Goal: Book appointment/travel/reservation

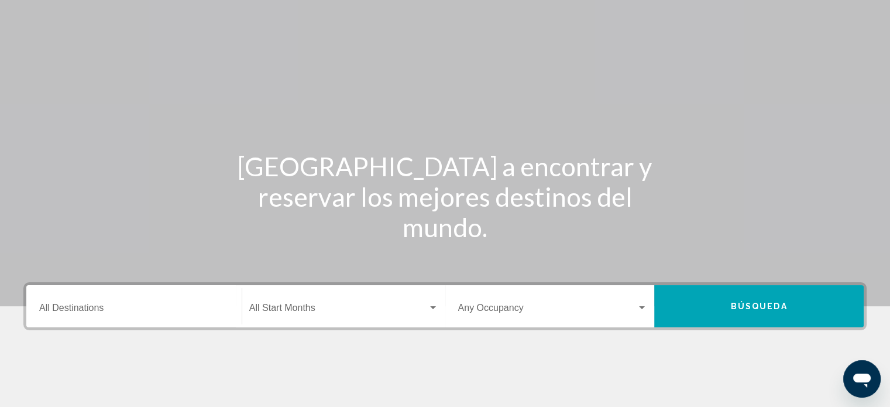
scroll to position [228, 0]
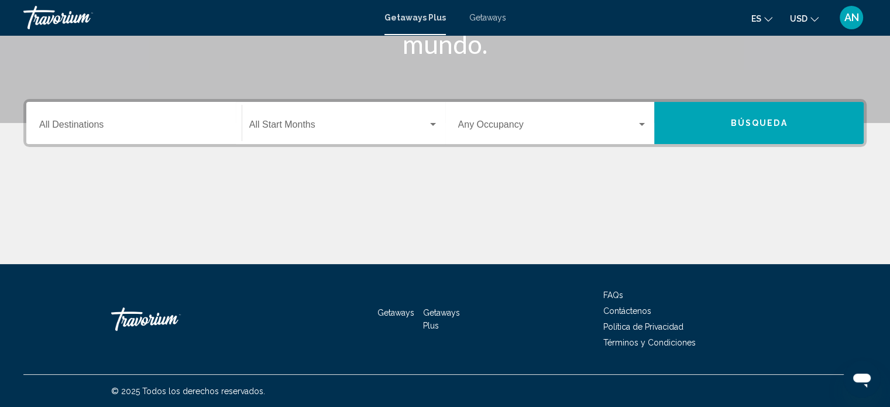
click at [763, 125] on span "Búsqueda" at bounding box center [759, 123] width 57 height 9
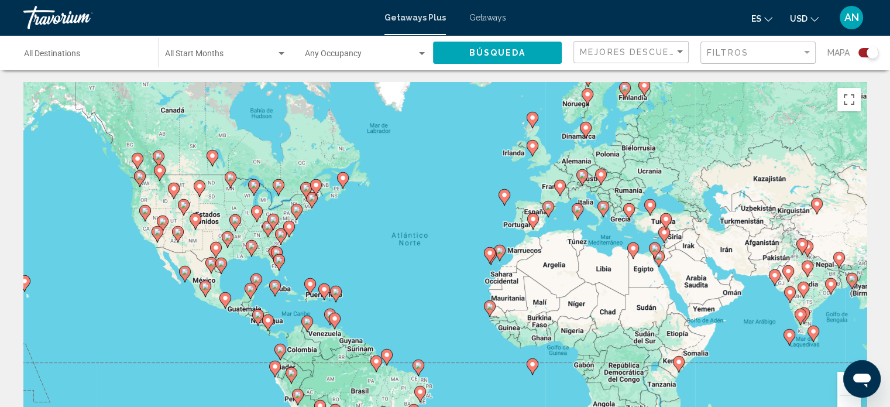
click at [533, 221] on image "Main content" at bounding box center [532, 218] width 7 height 7
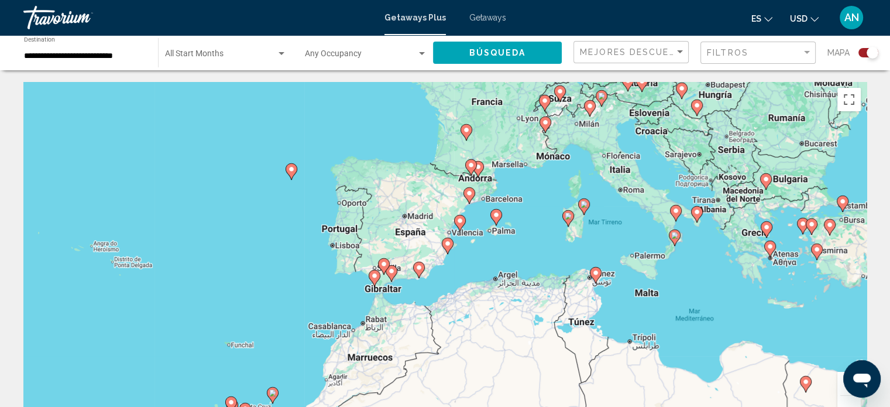
click at [460, 219] on image "Main content" at bounding box center [459, 220] width 7 height 7
type input "**********"
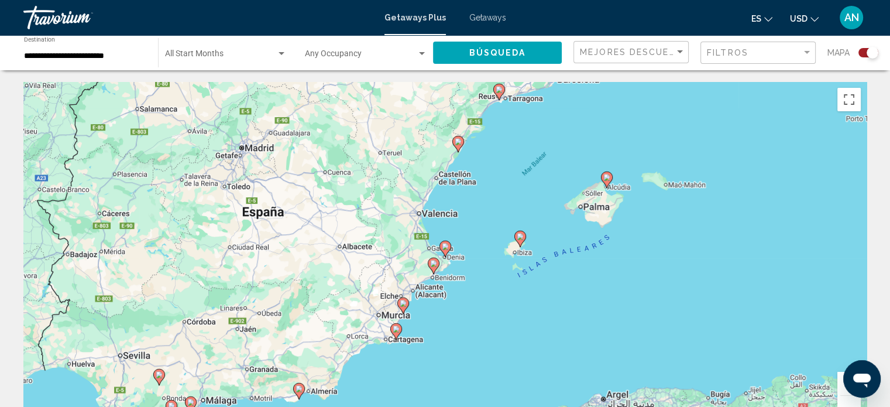
click at [446, 245] on image "Main content" at bounding box center [445, 246] width 7 height 7
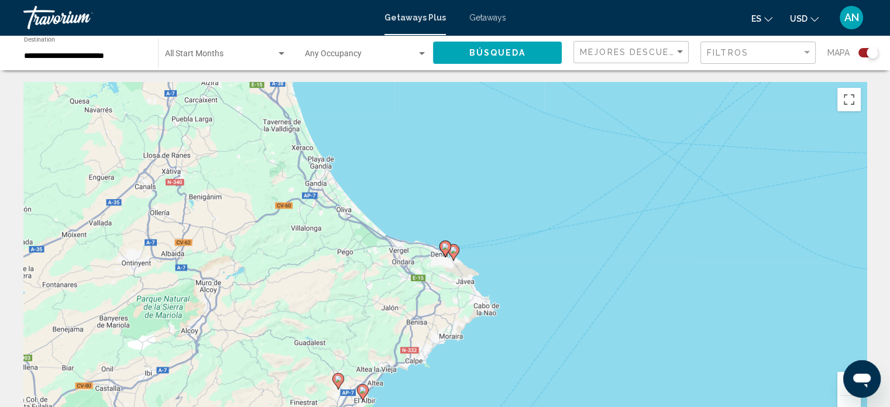
click at [442, 246] on image "Main content" at bounding box center [445, 246] width 7 height 7
click at [442, 245] on image "Main content" at bounding box center [445, 246] width 7 height 7
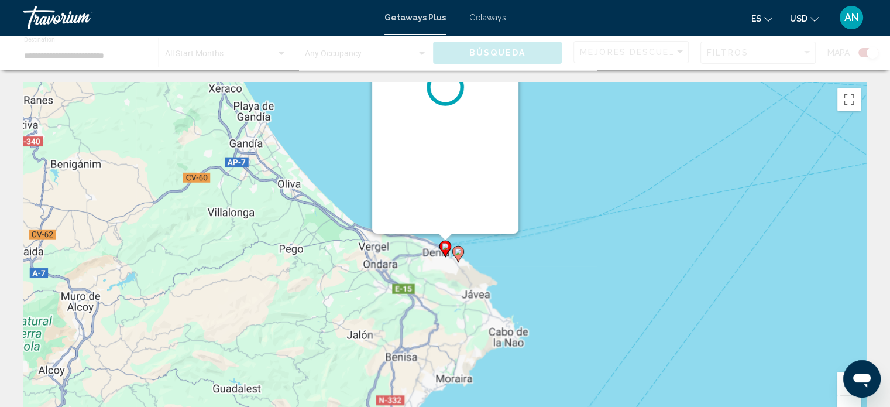
click at [445, 257] on div "Para desplazarte, pulsa las teclas de flecha. Para activar la función de arrast…" at bounding box center [866, 257] width 843 height 0
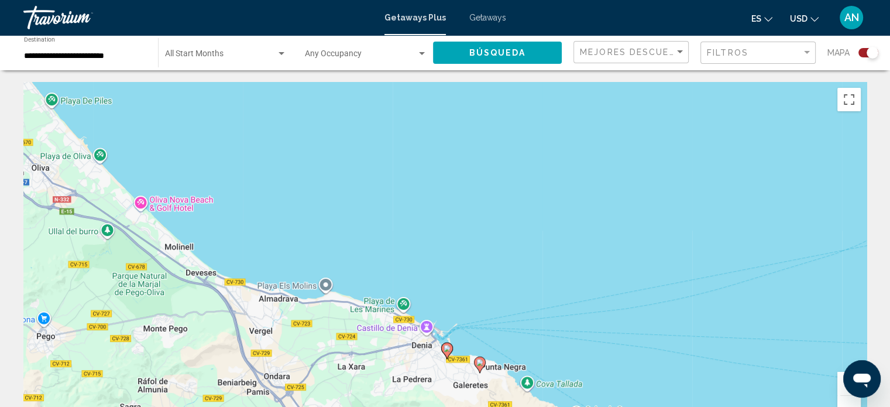
click at [447, 346] on image "Main content" at bounding box center [446, 348] width 7 height 7
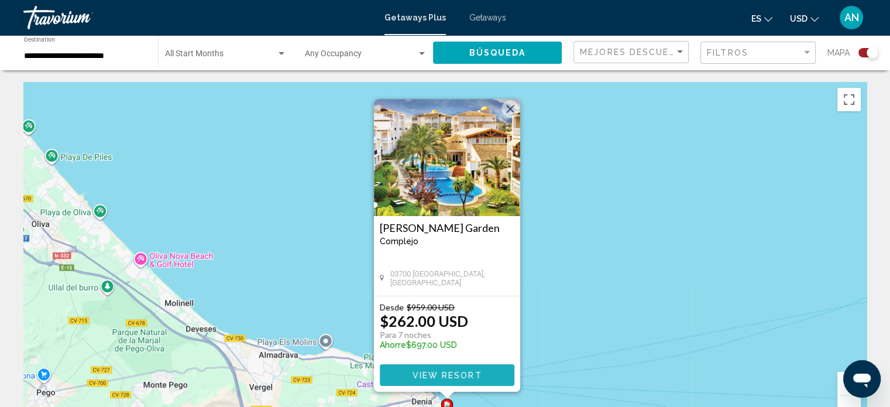
click at [469, 371] on span "View Resort" at bounding box center [447, 374] width 70 height 9
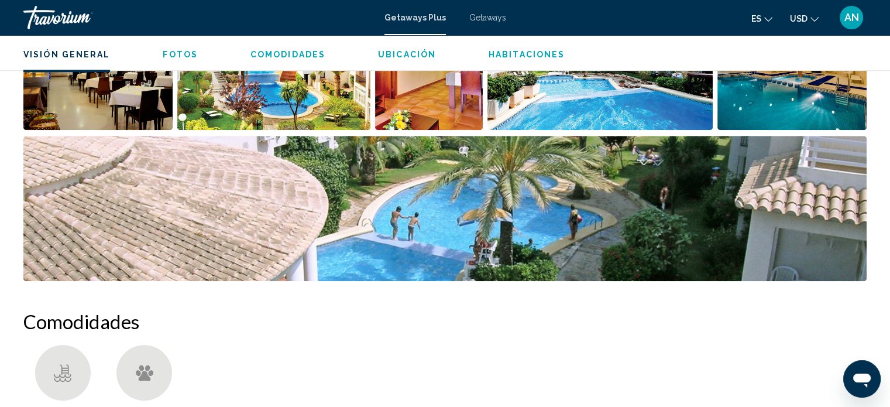
scroll to position [299, 0]
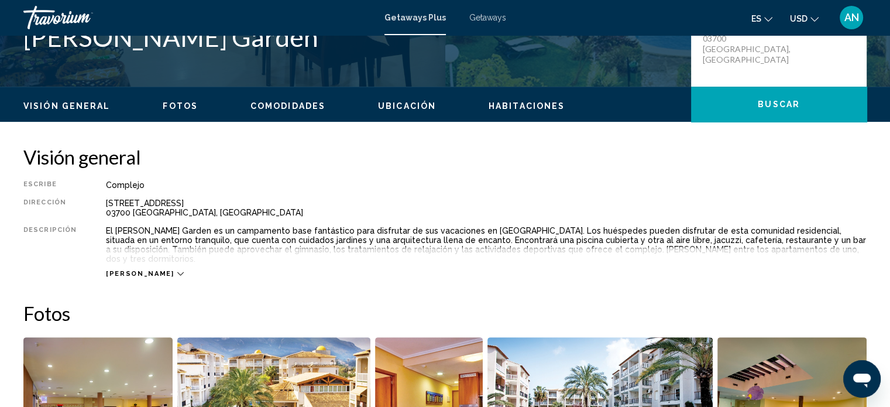
click at [138, 270] on div "[PERSON_NAME]" at bounding box center [144, 274] width 77 height 8
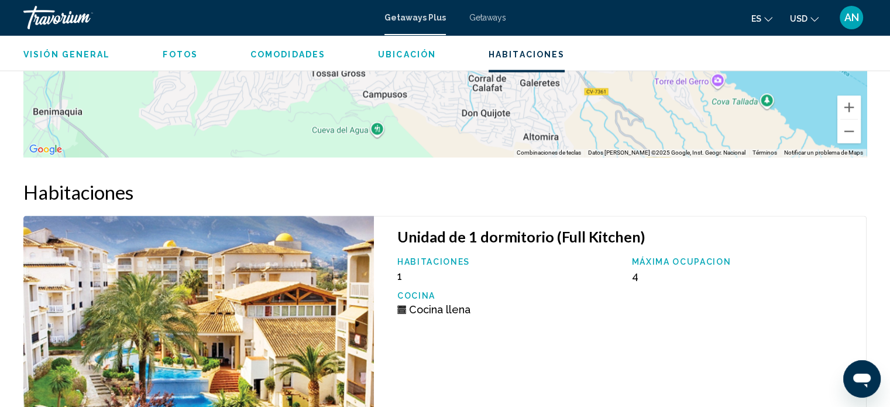
scroll to position [1820, 0]
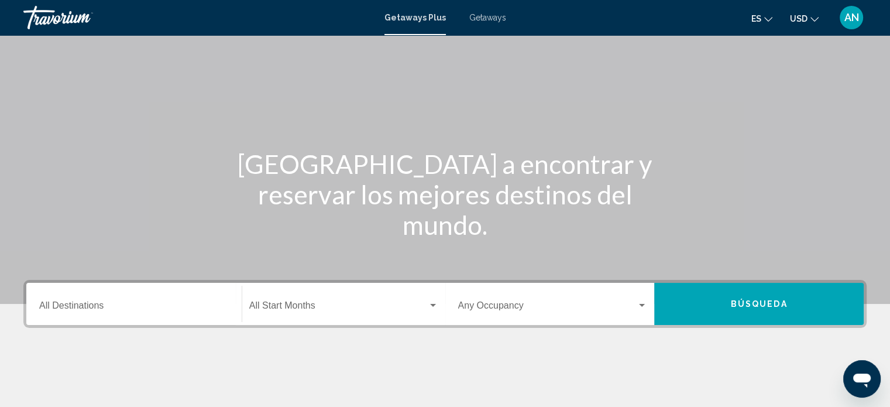
scroll to position [228, 0]
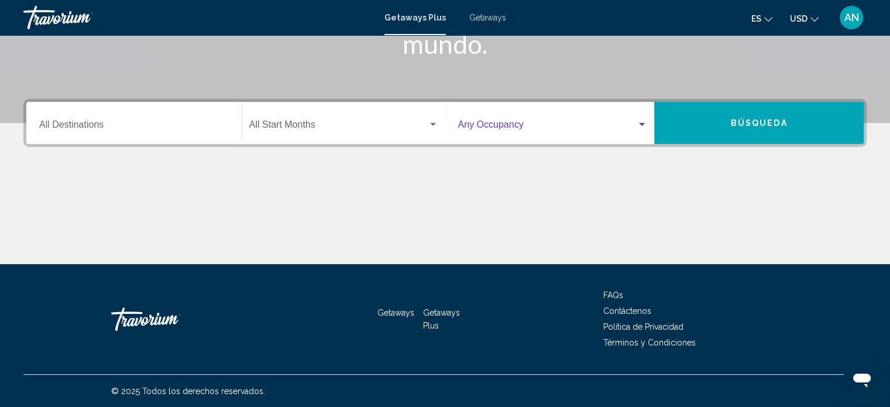
click at [515, 123] on span "Search widget" at bounding box center [547, 127] width 179 height 11
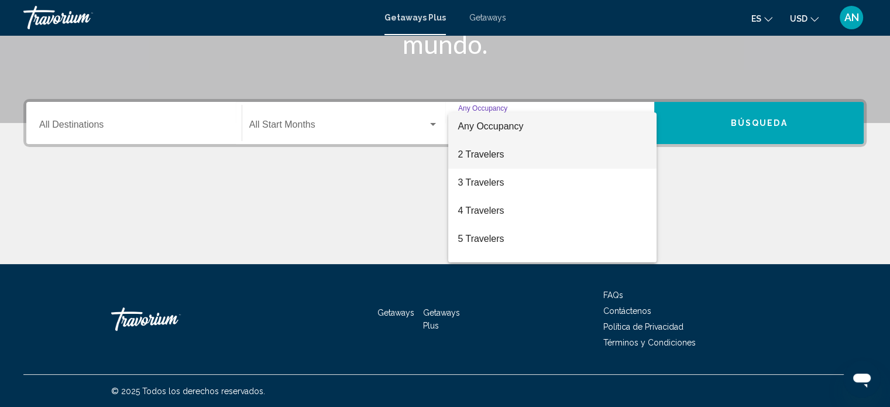
click at [497, 155] on span "2 Travelers" at bounding box center [552, 154] width 190 height 28
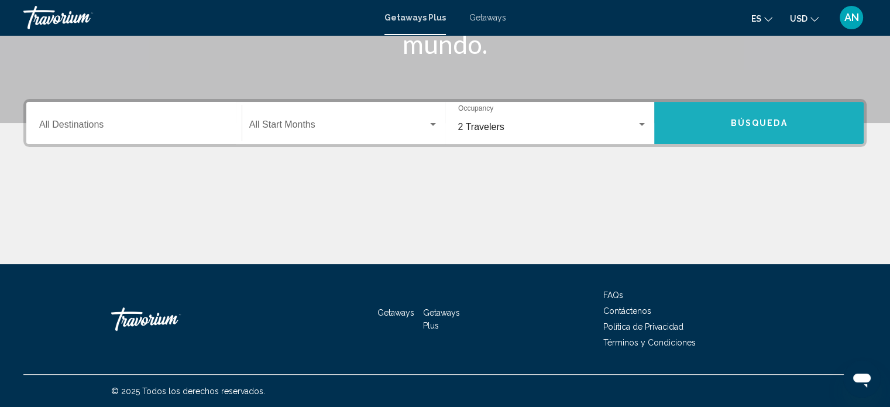
click at [762, 130] on button "Búsqueda" at bounding box center [758, 123] width 209 height 42
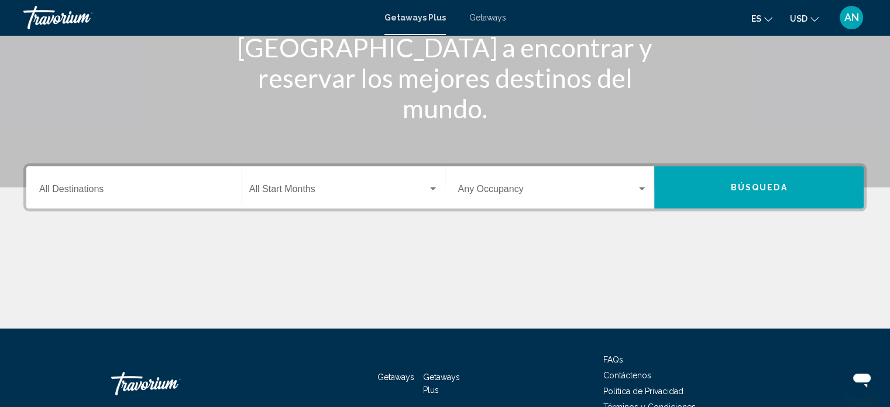
scroll to position [175, 0]
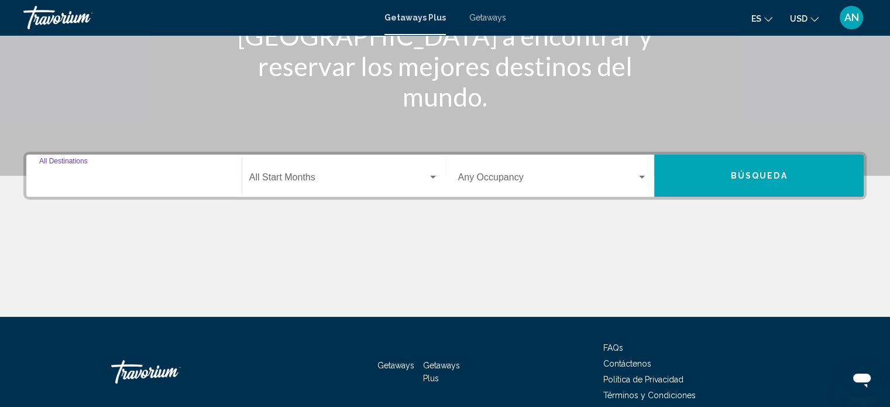
click at [89, 177] on input "Destination All Destinations" at bounding box center [134, 179] width 190 height 11
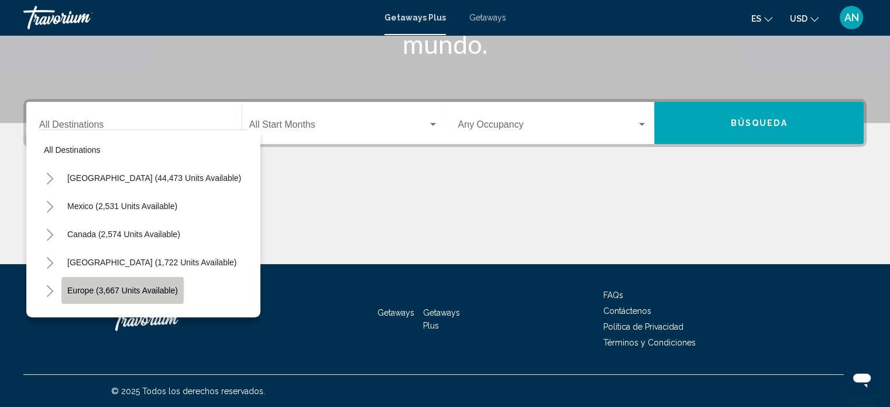
click at [90, 285] on span "Europe (3,667 units available)" at bounding box center [122, 289] width 111 height 9
type input "**********"
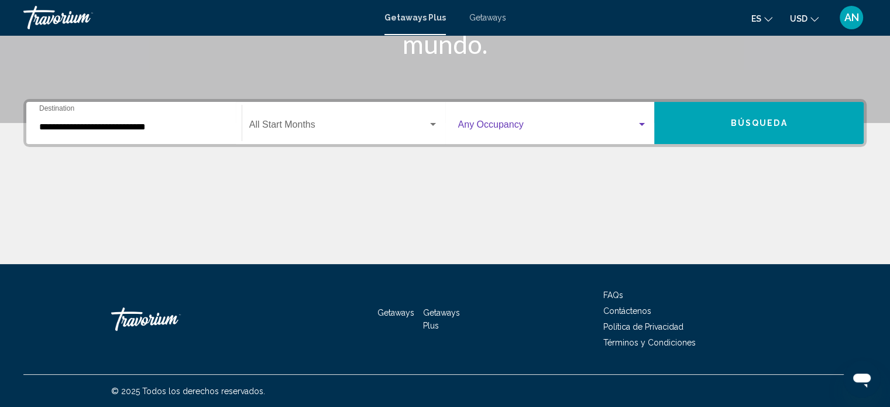
click at [517, 122] on span "Search widget" at bounding box center [547, 127] width 179 height 11
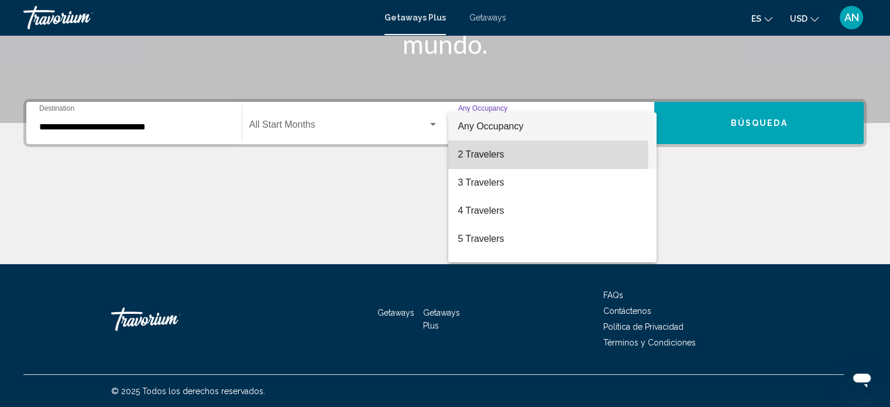
click at [508, 155] on span "2 Travelers" at bounding box center [552, 154] width 190 height 28
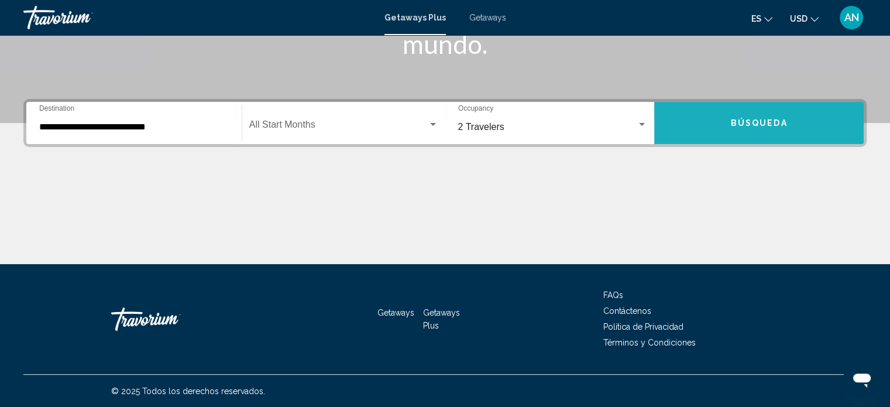
click at [749, 119] on span "Búsqueda" at bounding box center [759, 123] width 57 height 9
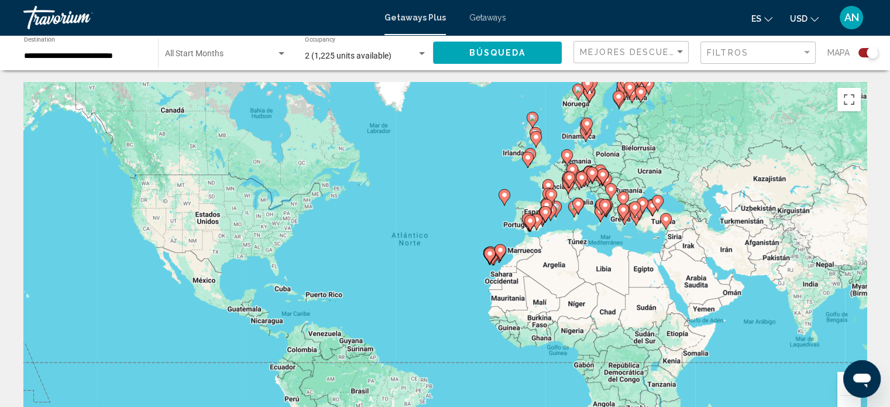
click at [525, 219] on icon "Main content" at bounding box center [529, 222] width 11 height 15
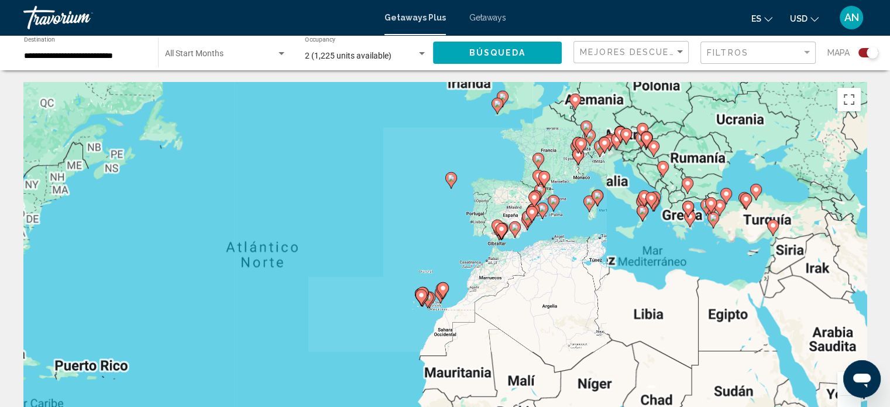
click at [525, 257] on div "Main content" at bounding box center [866, 257] width 843 height 0
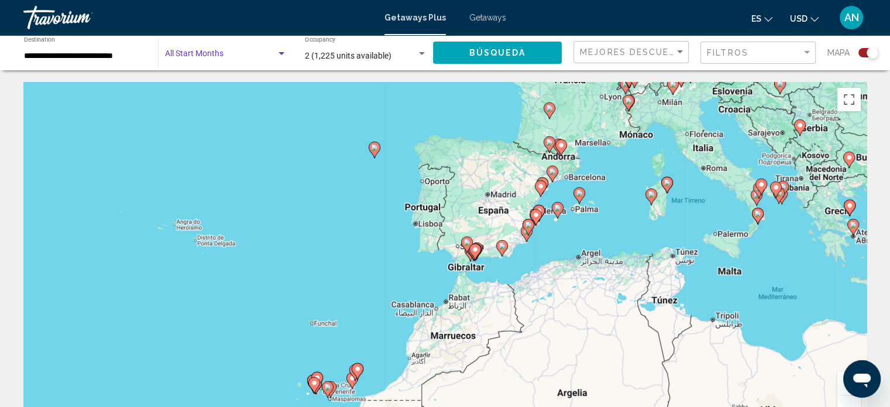
click at [225, 53] on span "Search widget" at bounding box center [220, 55] width 111 height 9
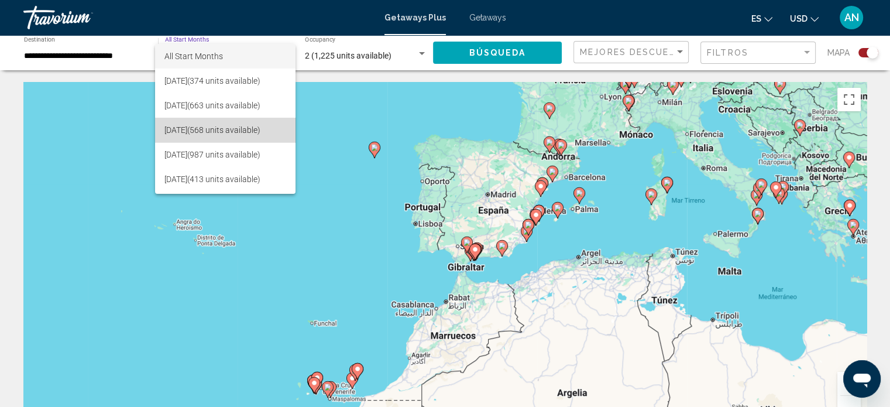
click at [204, 128] on span "[DATE] (568 units available)" at bounding box center [225, 130] width 122 height 25
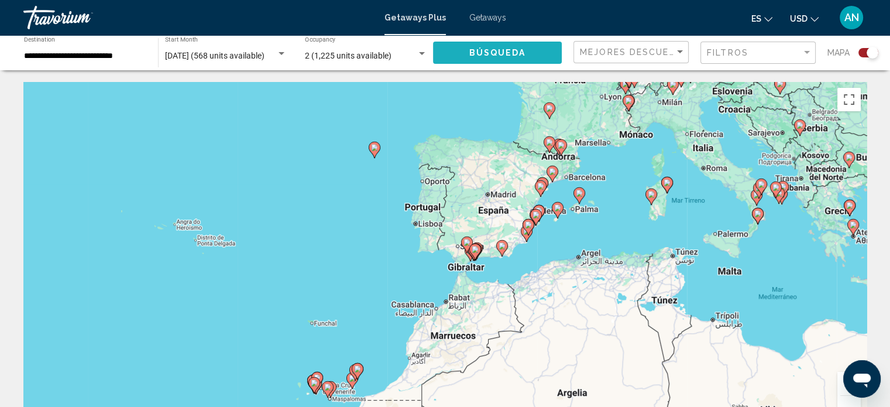
click at [508, 51] on span "Búsqueda" at bounding box center [497, 53] width 57 height 9
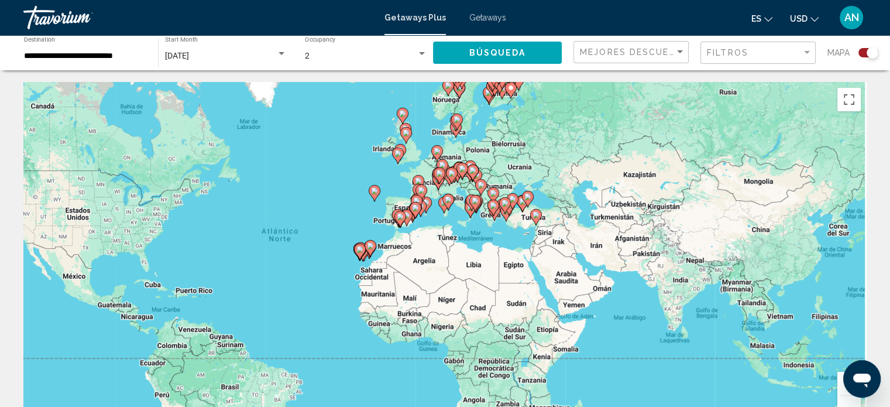
drag, startPoint x: 653, startPoint y: 242, endPoint x: 464, endPoint y: 225, distance: 189.1
click at [464, 226] on div "Para activar la función de arrastre con el teclado, pulsa Alt + Intro. Cuando h…" at bounding box center [444, 257] width 843 height 351
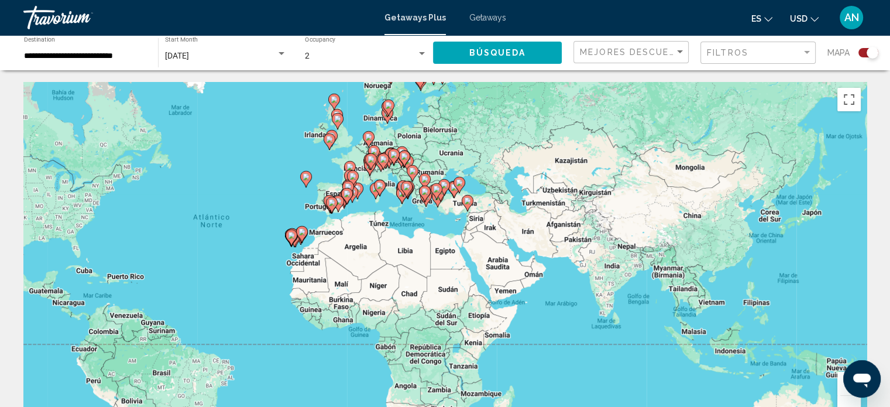
click at [467, 199] on image "Main content" at bounding box center [467, 200] width 7 height 7
type input "**********"
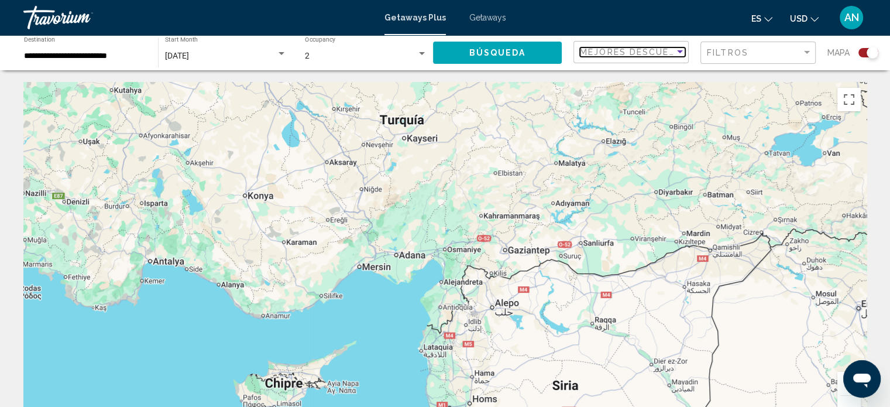
click at [674, 47] on div "Sort by" at bounding box center [679, 51] width 11 height 9
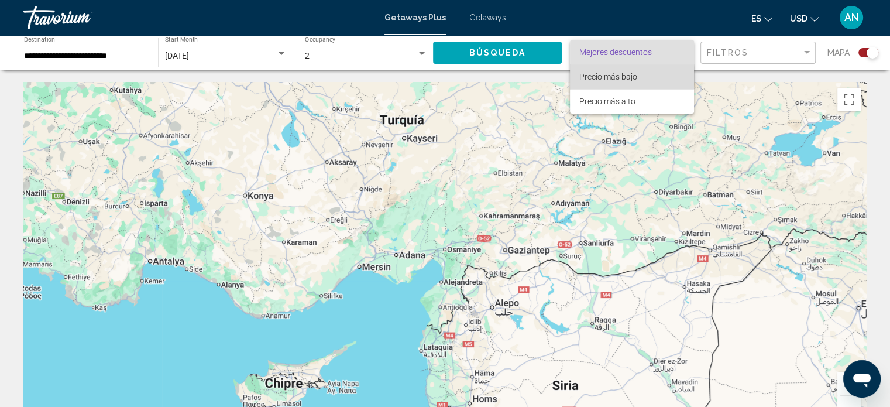
click at [622, 76] on span "Precio más bajo" at bounding box center [608, 76] width 58 height 9
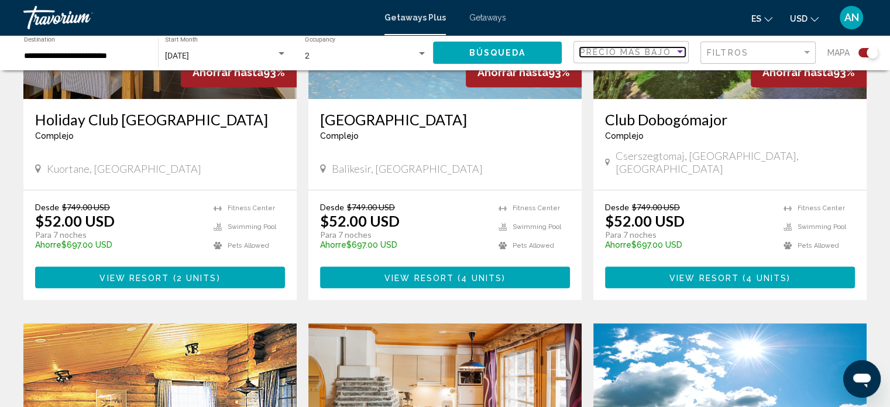
scroll to position [585, 0]
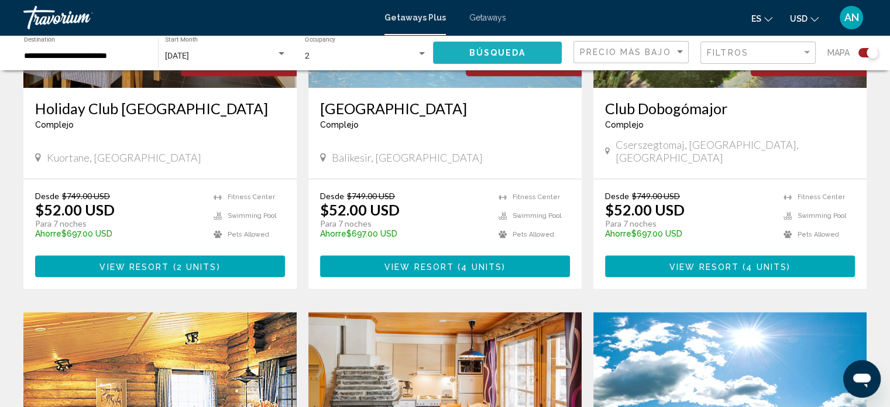
click at [528, 53] on button "Búsqueda" at bounding box center [497, 53] width 129 height 22
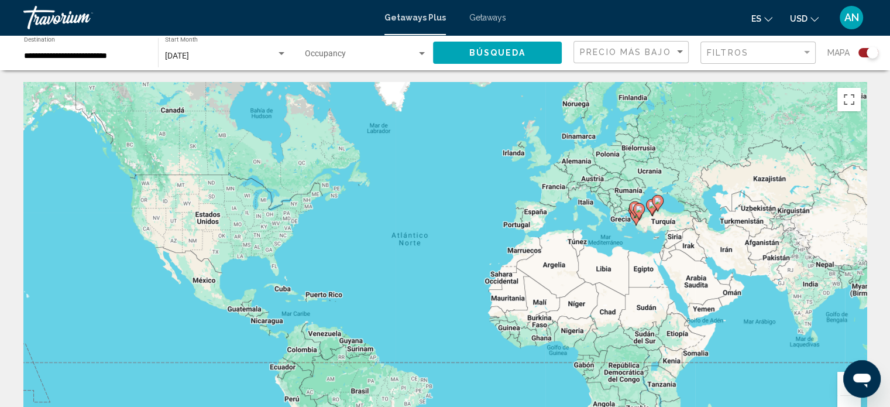
click at [652, 212] on icon "Main content" at bounding box center [651, 206] width 11 height 15
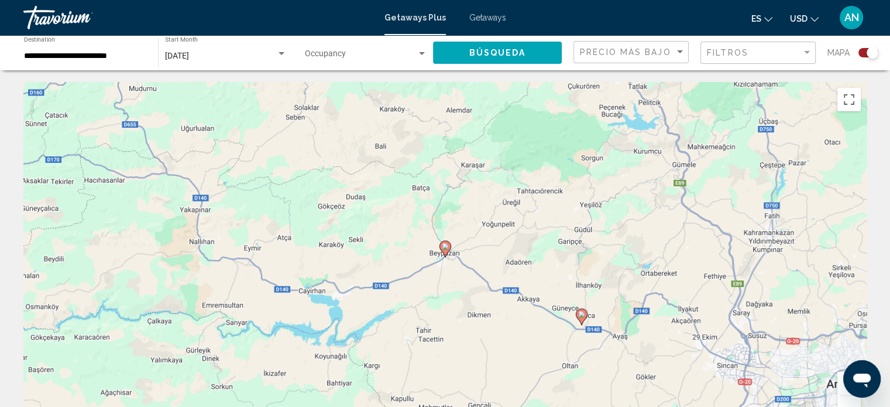
click at [443, 249] on image "Main content" at bounding box center [445, 246] width 7 height 7
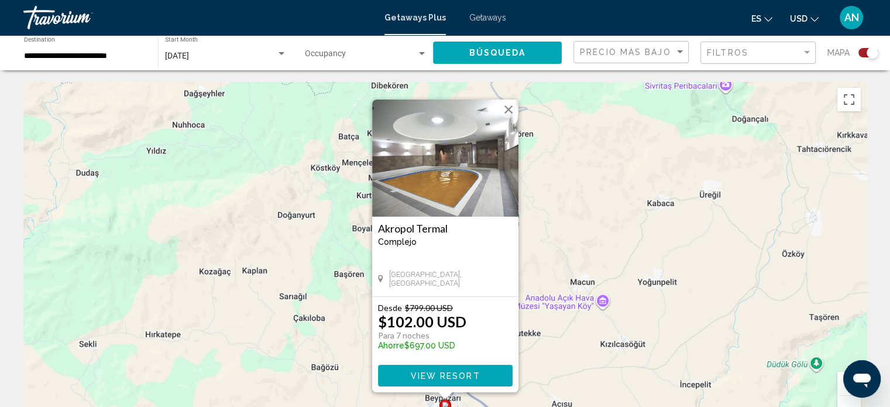
click at [457, 373] on span "View Resort" at bounding box center [445, 375] width 70 height 9
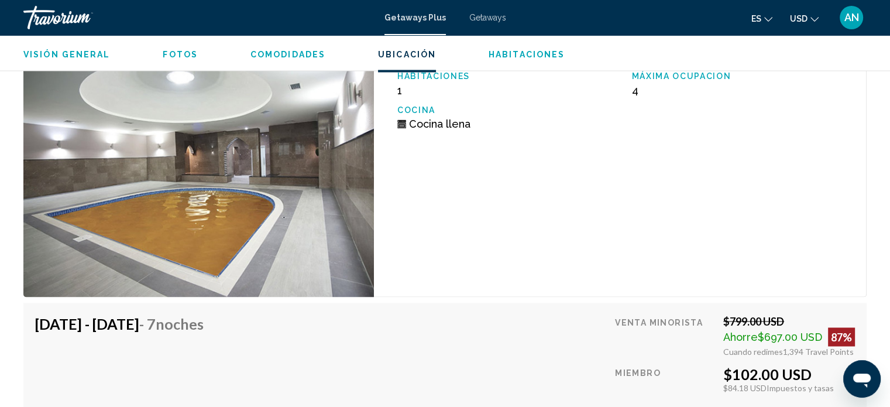
scroll to position [1937, 0]
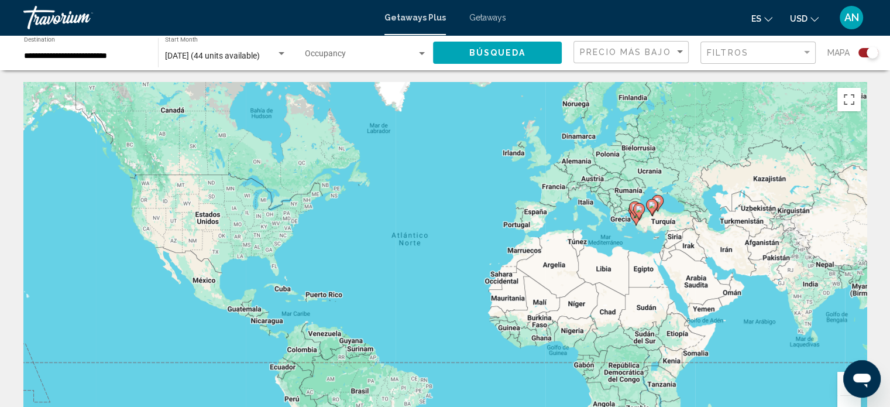
click at [656, 217] on div "Para activar la función de arrastre con el teclado, pulsa Alt + Intro. Cuando h…" at bounding box center [444, 257] width 843 height 351
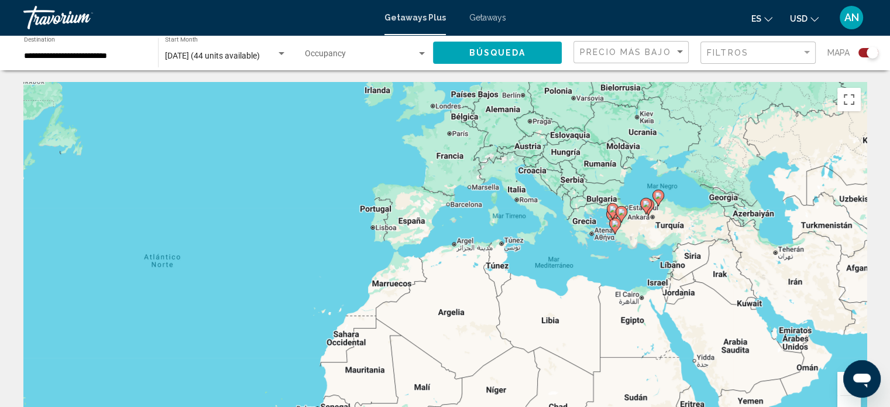
click at [662, 226] on div "Para activar la función de arrastre con el teclado, pulsa Alt + Intro. Cuando h…" at bounding box center [444, 257] width 843 height 351
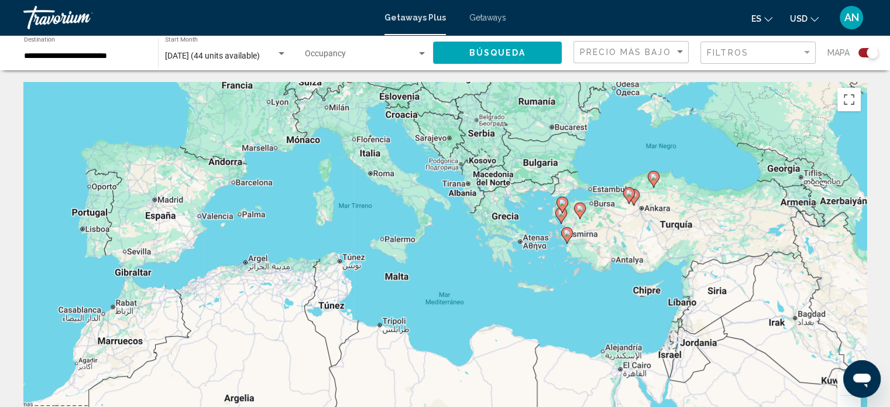
click at [655, 222] on div "Para activar la función de arrastre con el teclado, pulsa Alt + Intro. Cuando h…" at bounding box center [444, 257] width 843 height 351
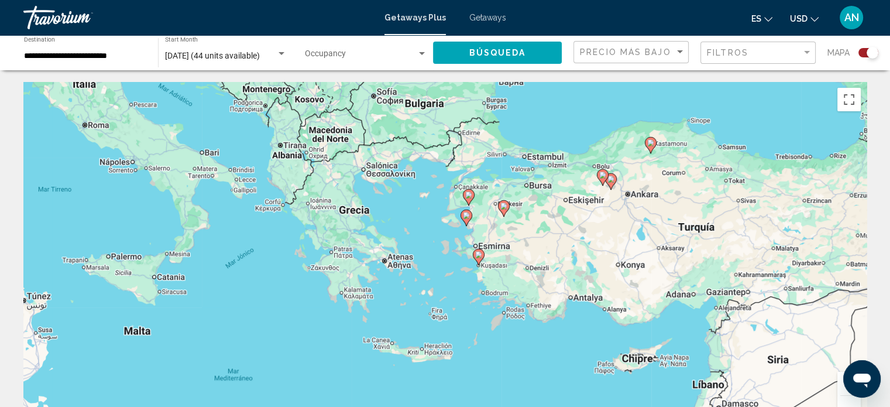
click at [478, 253] on image "Main content" at bounding box center [478, 254] width 7 height 7
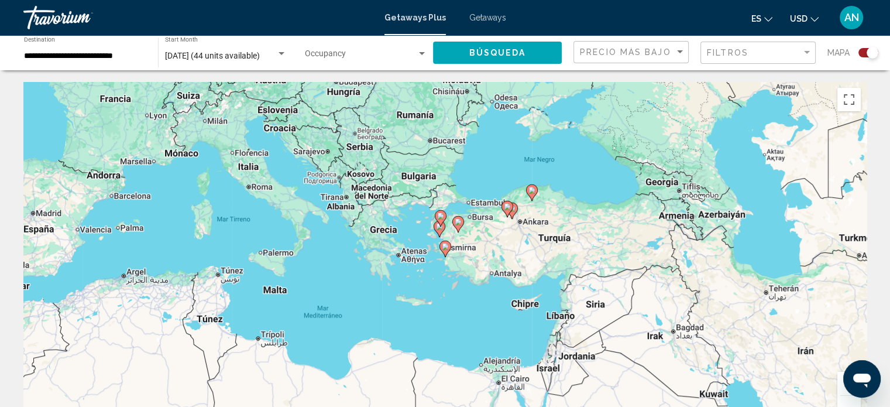
click at [447, 249] on image "Main content" at bounding box center [445, 246] width 7 height 7
type input "**********"
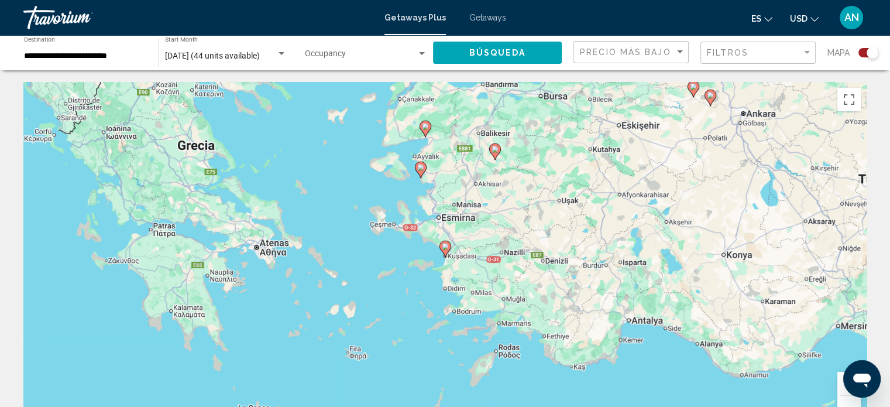
click at [444, 249] on image "Main content" at bounding box center [445, 246] width 7 height 7
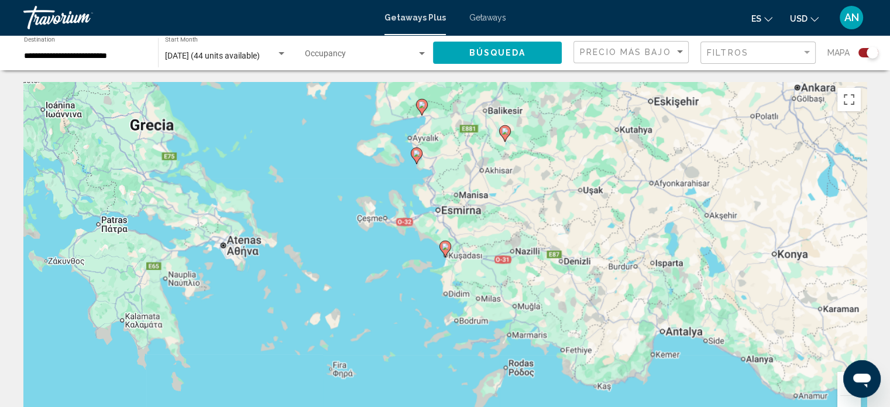
click at [444, 249] on image "Main content" at bounding box center [445, 246] width 7 height 7
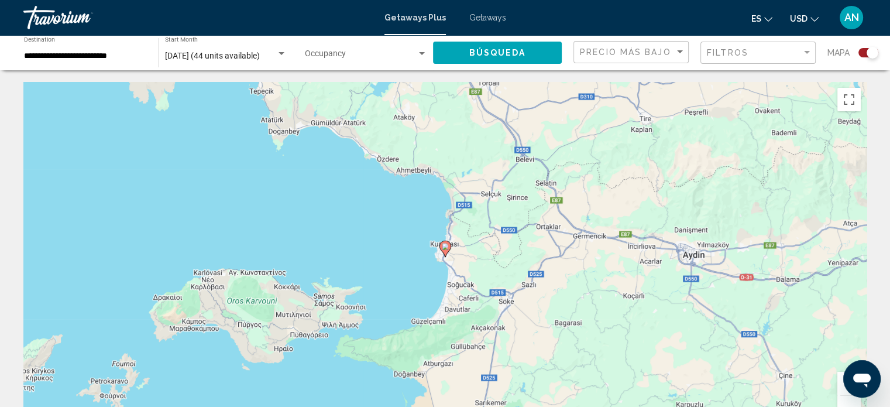
click at [444, 246] on image "Main content" at bounding box center [445, 246] width 7 height 7
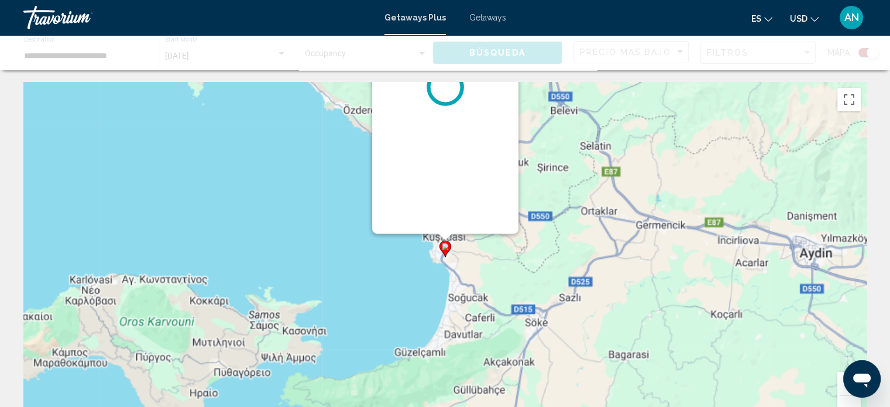
click at [445, 257] on div "Para activar la función de arrastre con el teclado, pulsa Alt + Intro. Cuando h…" at bounding box center [866, 257] width 843 height 0
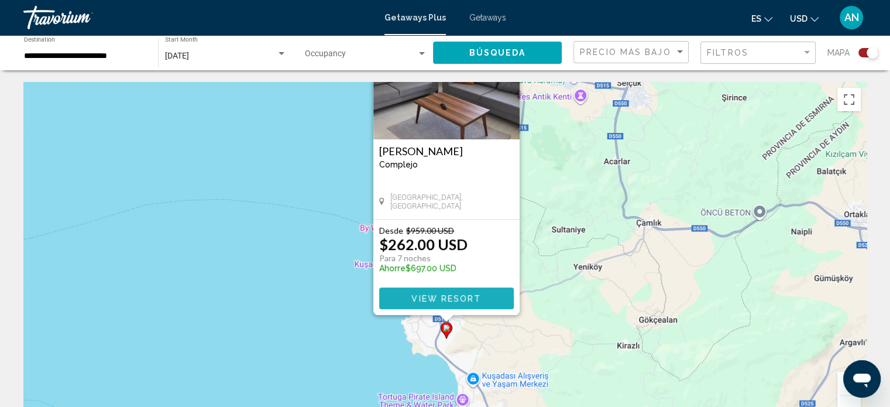
click at [458, 291] on button "View Resort" at bounding box center [446, 298] width 135 height 22
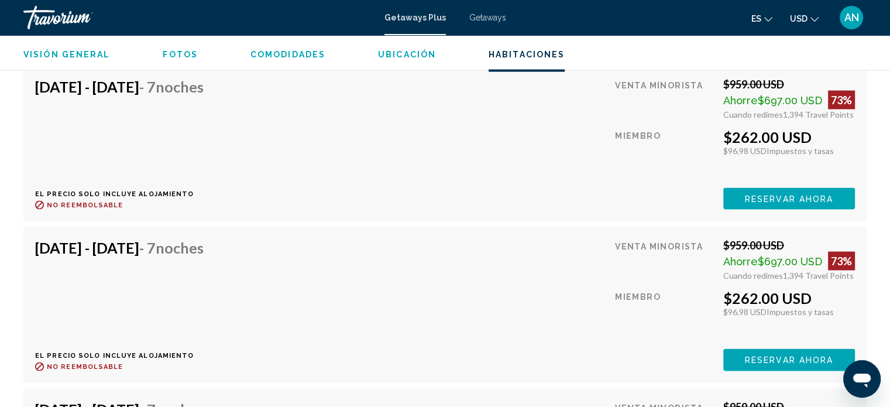
scroll to position [2260, 0]
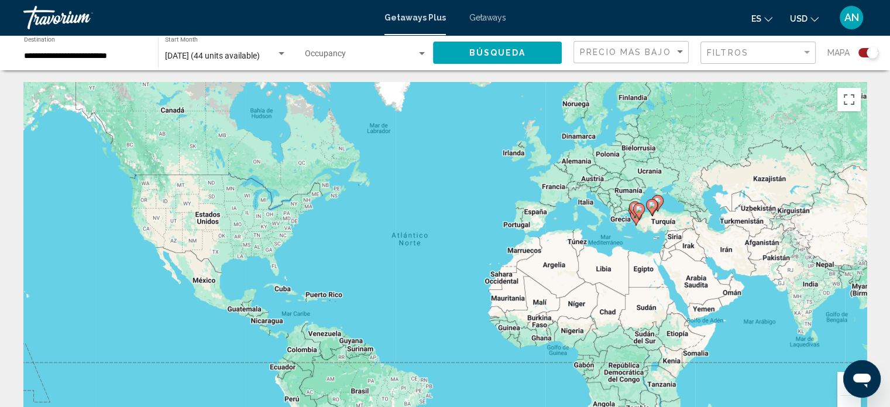
click at [656, 214] on gmp-advanced-marker "Main content" at bounding box center [652, 207] width 12 height 18
type input "**********"
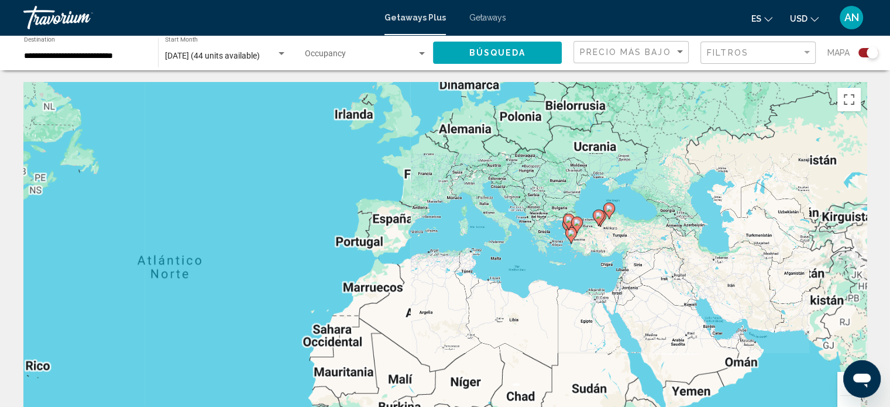
click at [656, 214] on div "Para activar la función de arrastre con el teclado, pulsa Alt + Intro. Cuando h…" at bounding box center [444, 257] width 843 height 351
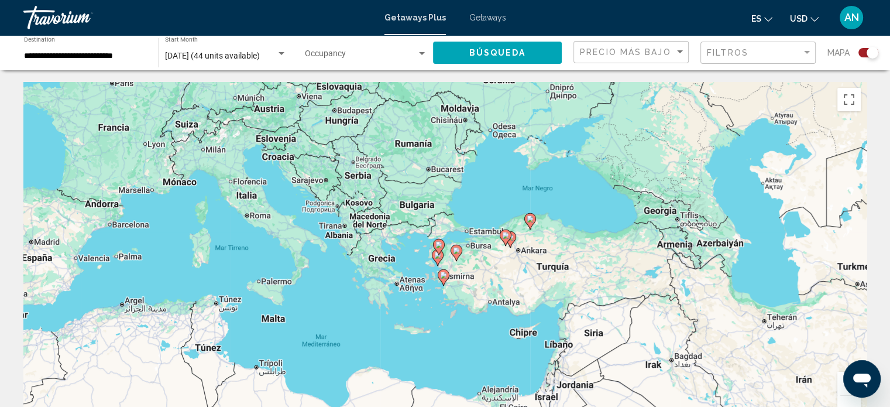
click at [521, 257] on div "Para activar la función de arrastre con el teclado, pulsa Alt + Intro. Cuando h…" at bounding box center [444, 257] width 843 height 351
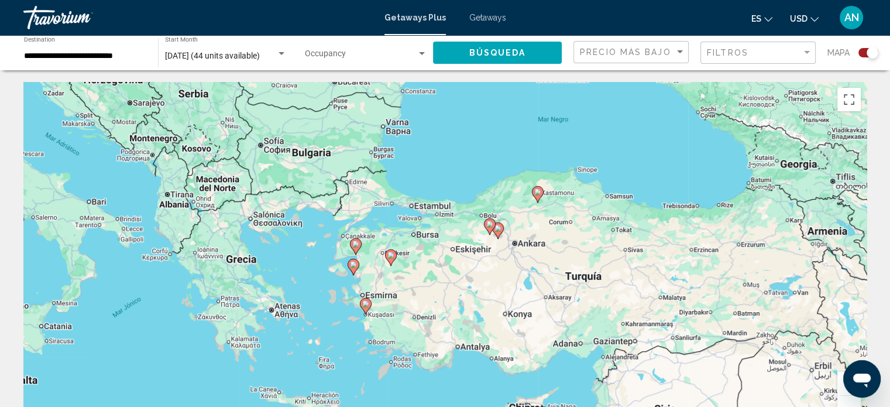
click at [566, 252] on div "Para activar la función de arrastre con el teclado, pulsa Alt + Intro. Cuando h…" at bounding box center [444, 257] width 843 height 351
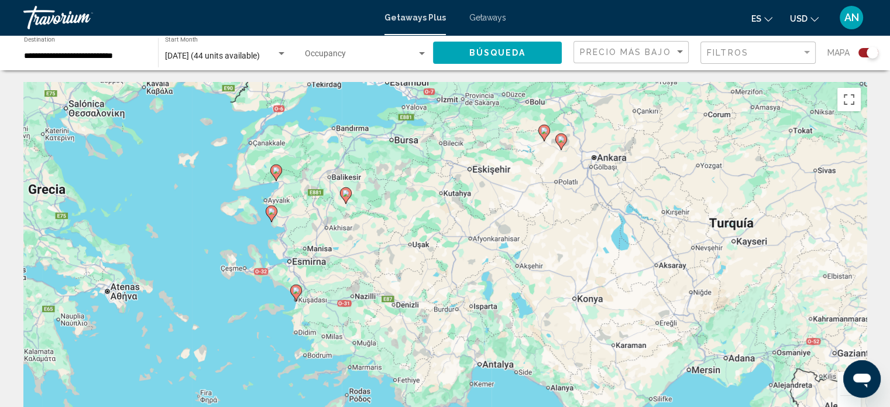
drag, startPoint x: 380, startPoint y: 299, endPoint x: 512, endPoint y: 221, distance: 153.4
click at [512, 221] on div "Para activar la función de arrastre con el teclado, pulsa Alt + Intro. Cuando h…" at bounding box center [444, 257] width 843 height 351
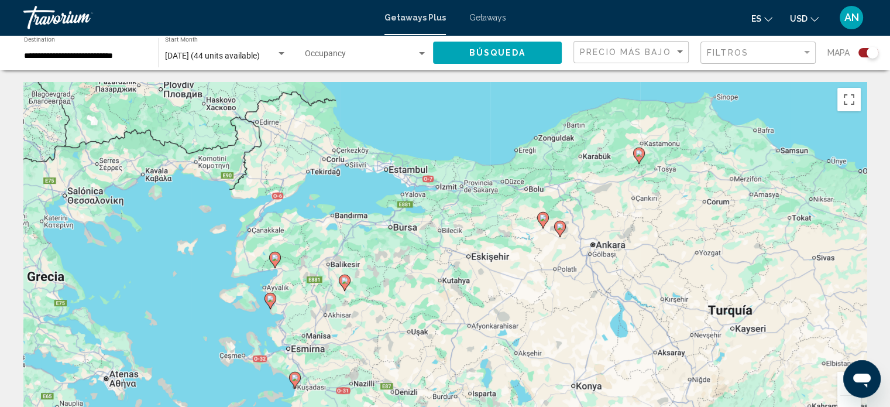
drag, startPoint x: 562, startPoint y: 225, endPoint x: 562, endPoint y: 302, distance: 77.2
click at [562, 302] on div "Para activar la función de arrastre con el teclado, pulsa Alt + Intro. Cuando h…" at bounding box center [444, 257] width 843 height 351
click at [431, 180] on div "Para activar la función de arrastre con el teclado, pulsa Alt + Intro. Cuando h…" at bounding box center [444, 257] width 843 height 351
click at [415, 173] on div "Para activar la función de arrastre con el teclado, pulsa Alt + Intro. Cuando h…" at bounding box center [444, 257] width 843 height 351
click at [414, 172] on div "Para activar la función de arrastre con el teclado, pulsa Alt + Intro. Cuando h…" at bounding box center [444, 257] width 843 height 351
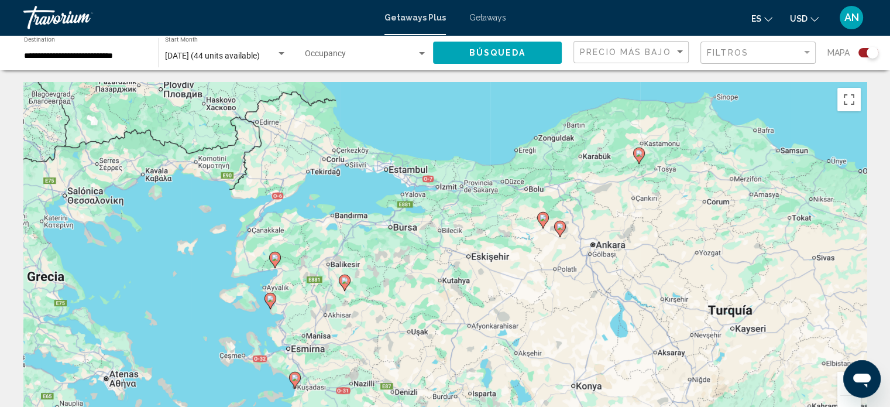
click at [402, 173] on div "Para activar la función de arrastre con el teclado, pulsa Alt + Intro. Cuando h…" at bounding box center [444, 257] width 843 height 351
click at [402, 171] on div "Para activar la función de arrastre con el teclado, pulsa Alt + Intro. Cuando h…" at bounding box center [444, 257] width 843 height 351
click at [408, 172] on div "Para activar la función de arrastre con el teclado, pulsa Alt + Intro. Cuando h…" at bounding box center [444, 257] width 843 height 351
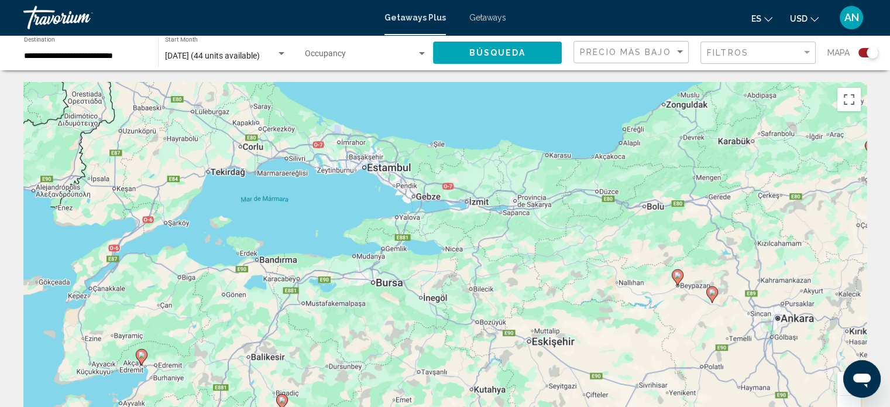
click at [387, 168] on div "Para activar la función de arrastre con el teclado, pulsa Alt + Intro. Cuando h…" at bounding box center [444, 257] width 843 height 351
click at [377, 170] on div "Para activar la función de arrastre con el teclado, pulsa Alt + Intro. Cuando h…" at bounding box center [444, 257] width 843 height 351
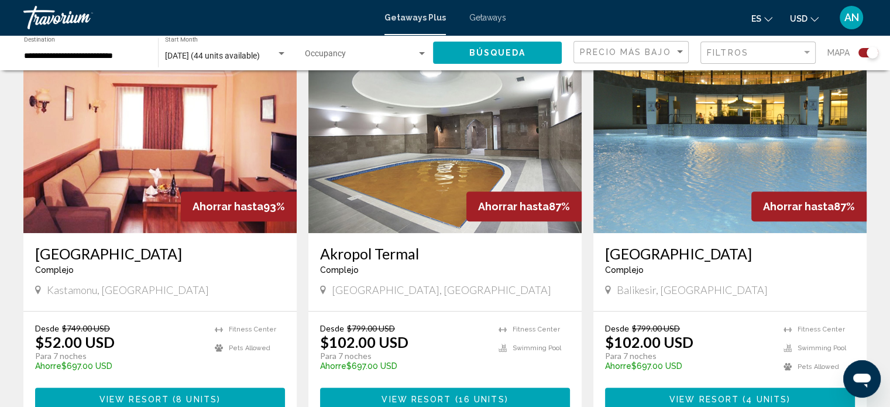
scroll to position [526, 0]
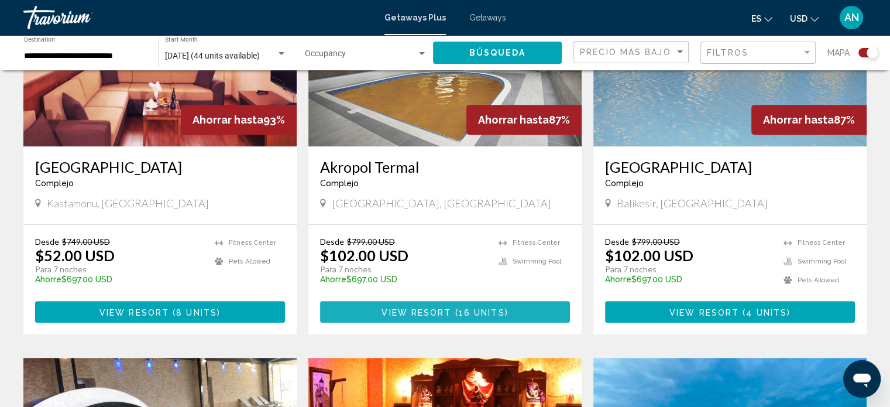
click at [452, 316] on button "View Resort ( 16 units )" at bounding box center [445, 312] width 250 height 22
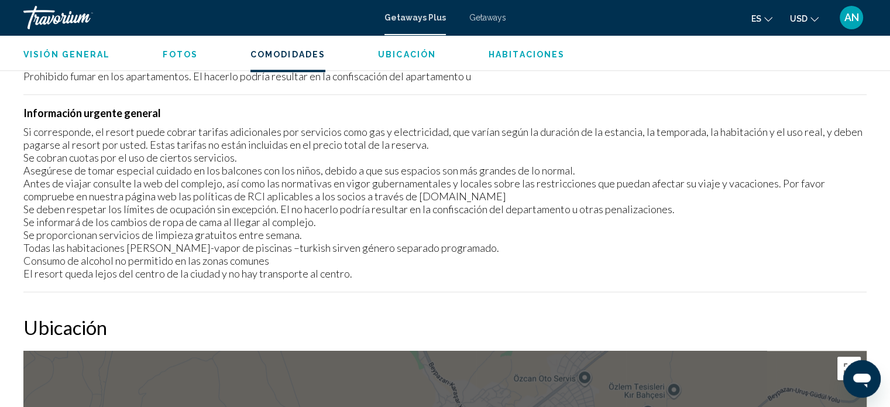
scroll to position [767, 0]
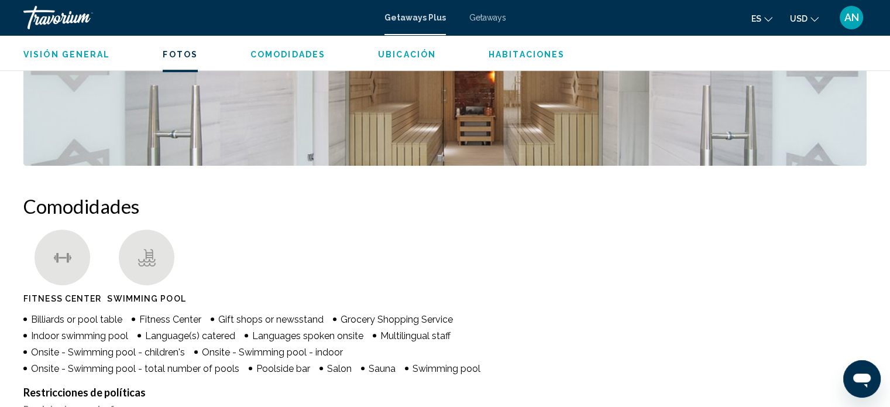
click at [528, 56] on span "Habitaciones" at bounding box center [526, 54] width 76 height 9
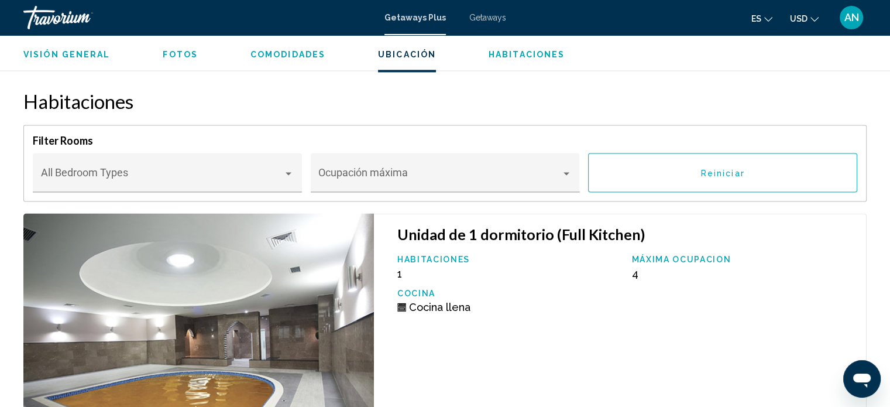
scroll to position [1765, 0]
